Goal: Task Accomplishment & Management: Complete application form

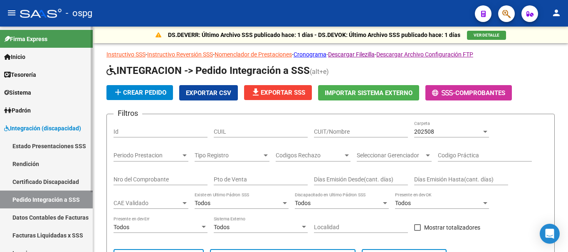
click at [25, 91] on span "Sistema" at bounding box center [17, 92] width 27 height 9
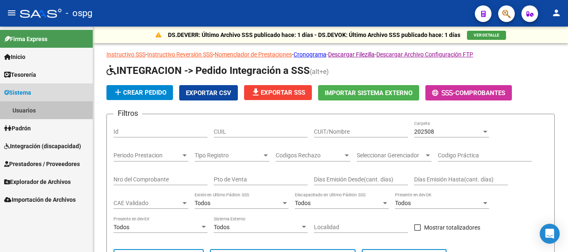
click at [26, 114] on link "Usuarios" at bounding box center [46, 110] width 93 height 18
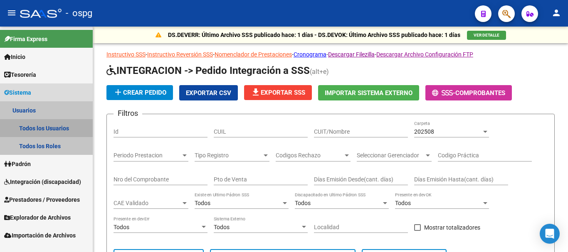
click at [32, 127] on link "Todos los Usuarios" at bounding box center [46, 128] width 93 height 18
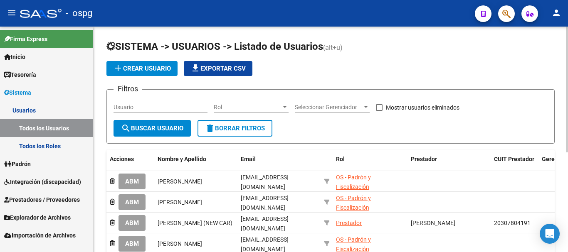
click at [141, 70] on span "add Crear Usuario" at bounding box center [142, 68] width 58 height 7
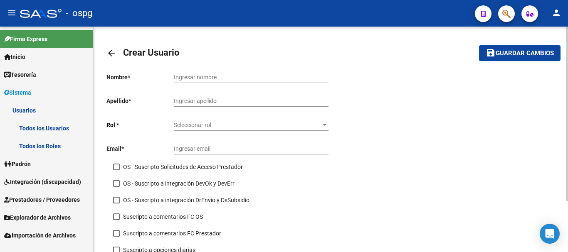
click at [236, 76] on input "Ingresar nombre" at bounding box center [251, 77] width 155 height 7
type input "GISELLE"
click at [242, 98] on input "Ingresar apellido" at bounding box center [251, 101] width 155 height 7
type input "[PERSON_NAME]"
click at [202, 127] on span "Seleccionar rol" at bounding box center [247, 125] width 147 height 7
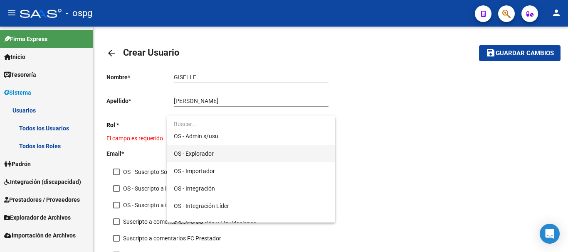
scroll to position [103, 0]
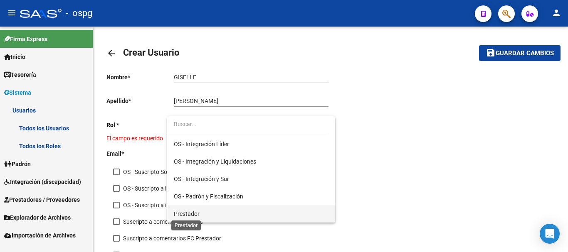
click at [198, 213] on span "Prestador" at bounding box center [187, 214] width 26 height 7
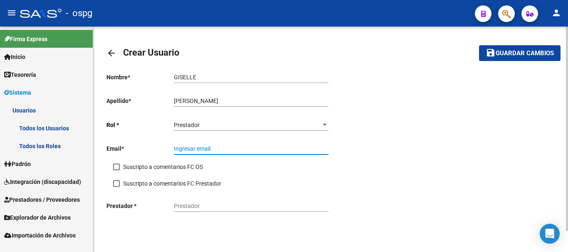
paste input "[EMAIL_ADDRESS][DOMAIN_NAME]"
type input "[EMAIL_ADDRESS][DOMAIN_NAME]"
click at [117, 168] on span at bounding box center [116, 167] width 7 height 7
click at [116, 171] on input "Suscripto a comentarios FC OS" at bounding box center [116, 171] width 0 height 0
checkbox input "true"
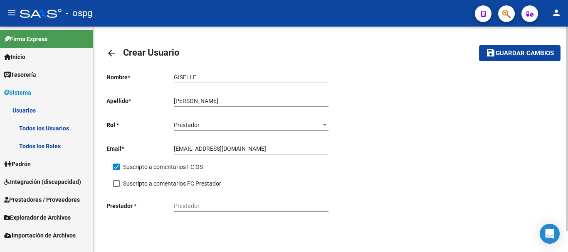
click at [116, 184] on span at bounding box center [116, 183] width 7 height 7
click at [116, 187] on input "Suscripto a comentarios FC Prestador" at bounding box center [116, 187] width 0 height 0
checkbox input "true"
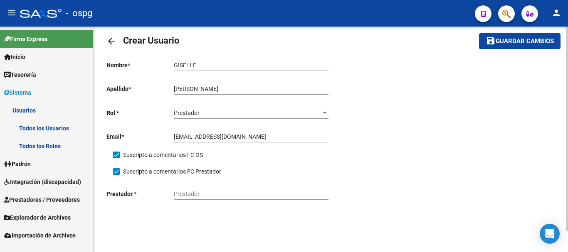
scroll to position [23, 0]
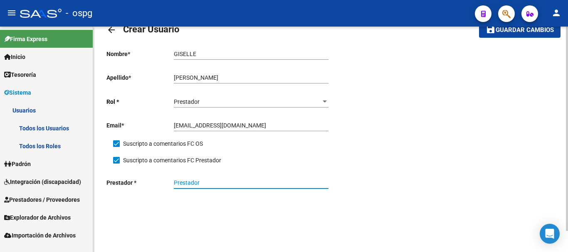
paste input "27222591568"
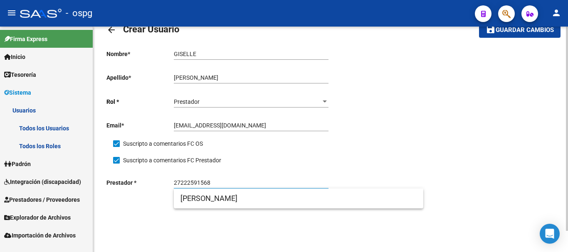
type input "27222591568"
click at [225, 54] on input "GISELLE" at bounding box center [251, 54] width 155 height 7
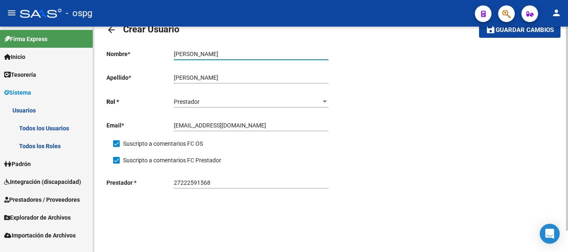
type input "[PERSON_NAME]"
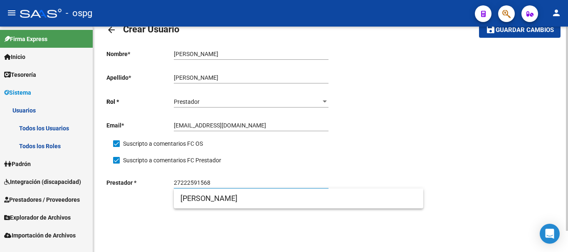
click at [222, 183] on input "27222591568" at bounding box center [251, 183] width 155 height 7
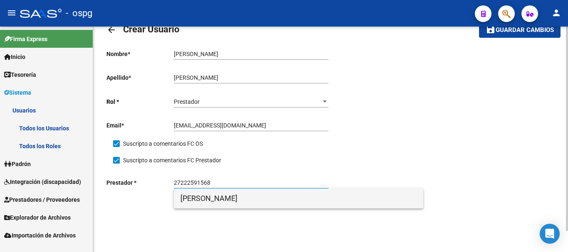
click at [228, 198] on span "[PERSON_NAME]" at bounding box center [298, 199] width 236 height 20
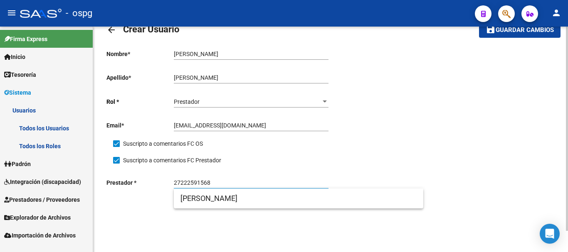
type input "[PERSON_NAME]"
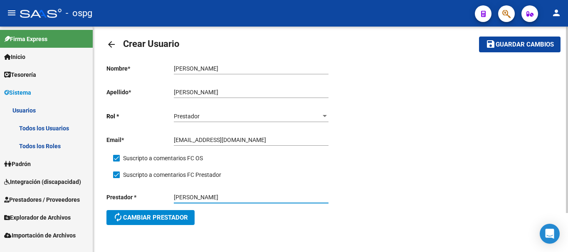
scroll to position [0, 0]
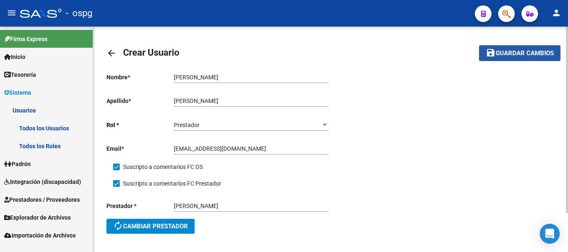
click at [519, 55] on span "Guardar cambios" at bounding box center [525, 53] width 58 height 7
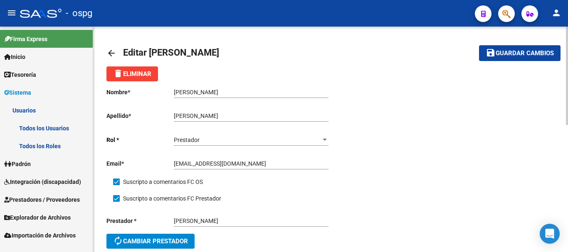
click at [52, 131] on link "Todos los Usuarios" at bounding box center [46, 128] width 93 height 18
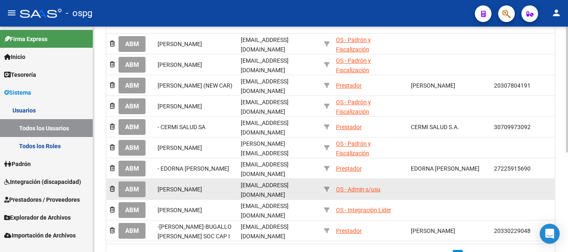
scroll to position [179, 0]
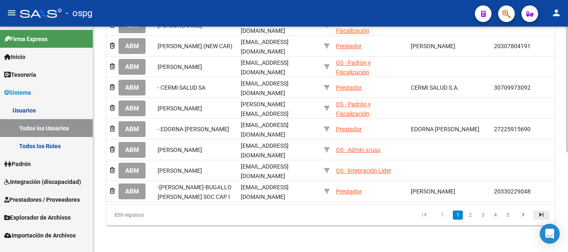
click at [541, 214] on icon "go to last page" at bounding box center [541, 216] width 11 height 10
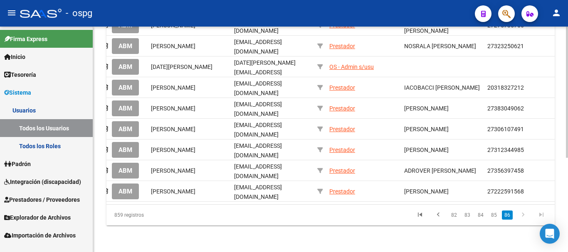
scroll to position [0, 0]
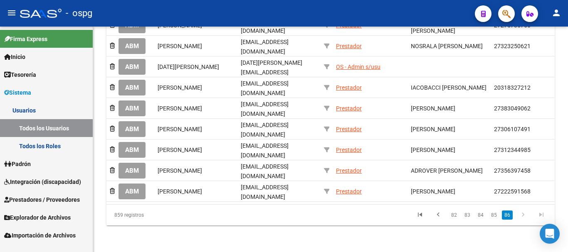
click at [28, 203] on span "Prestadores / Proveedores" at bounding box center [42, 199] width 76 height 9
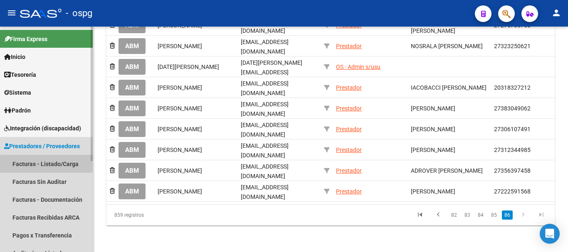
click at [49, 169] on link "Facturas - Listado/Carga" at bounding box center [46, 164] width 93 height 18
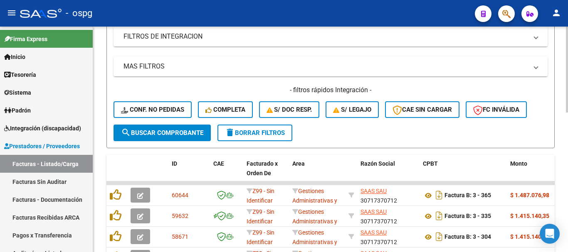
scroll to position [166, 0]
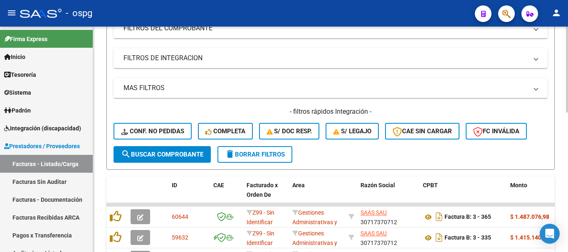
click at [250, 156] on span "delete Borrar Filtros" at bounding box center [255, 154] width 60 height 7
